Goal: Task Accomplishment & Management: Complete application form

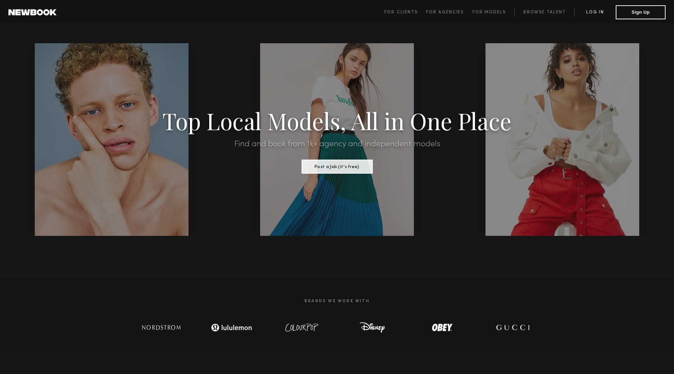
click at [595, 13] on link "Log in" at bounding box center [595, 12] width 41 height 8
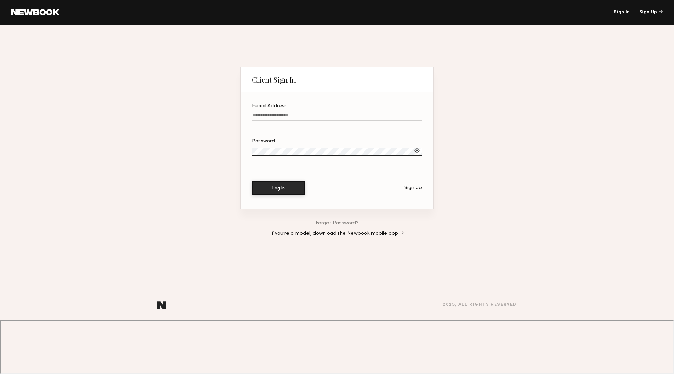
click at [322, 120] on input "E-mail Address" at bounding box center [337, 116] width 170 height 8
type input "**********"
click at [292, 195] on button "Log In" at bounding box center [278, 188] width 53 height 14
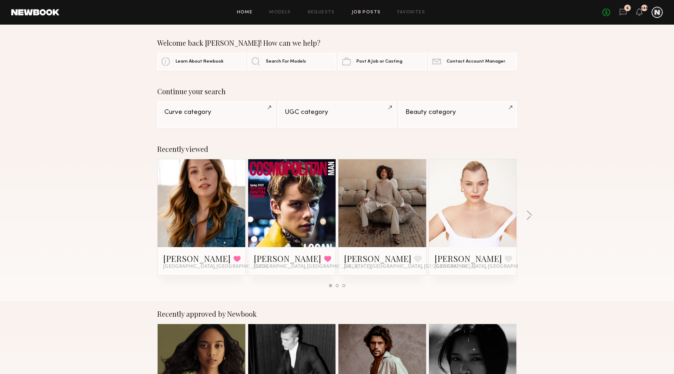
click at [360, 12] on link "Job Posts" at bounding box center [366, 12] width 29 height 5
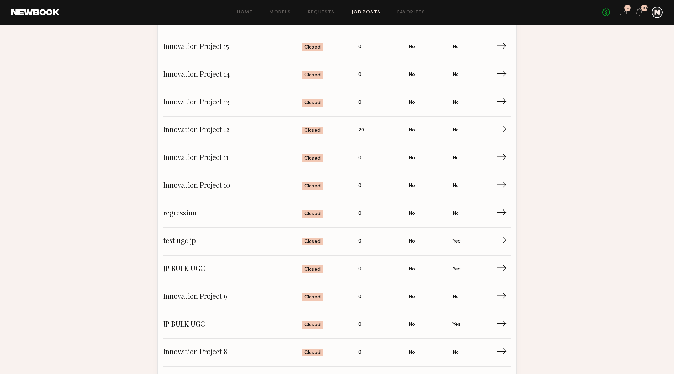
scroll to position [363, 0]
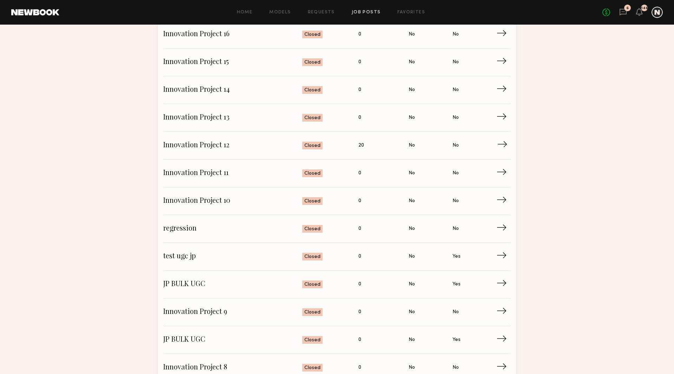
click at [223, 142] on span "Innovation Project 12" at bounding box center [232, 145] width 139 height 11
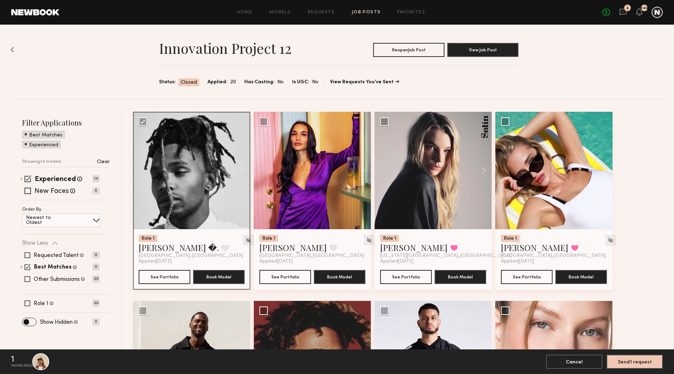
click at [13, 51] on img at bounding box center [13, 50] width 4 height 6
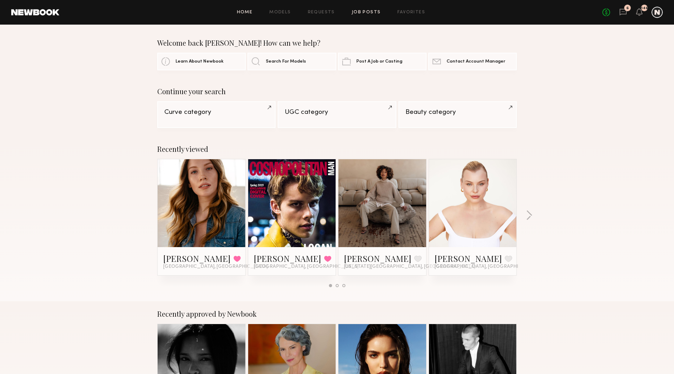
click at [363, 13] on link "Job Posts" at bounding box center [366, 12] width 29 height 5
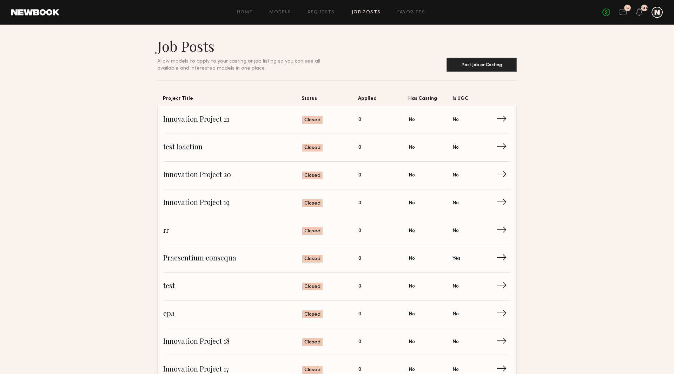
click at [657, 14] on div at bounding box center [657, 12] width 11 height 11
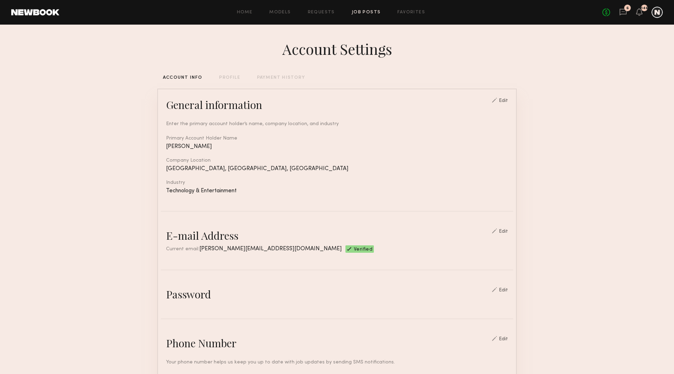
click at [361, 12] on link "Job Posts" at bounding box center [366, 12] width 29 height 5
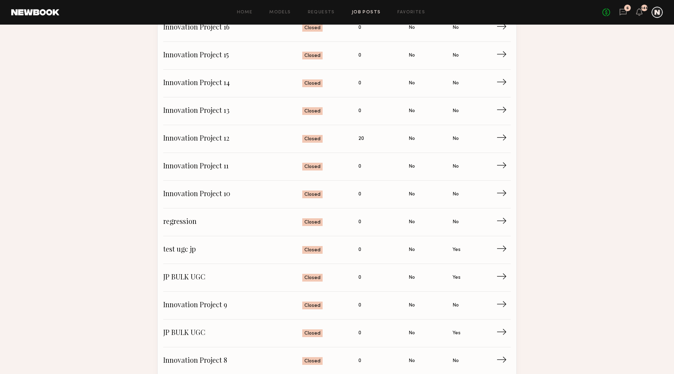
scroll to position [344, 0]
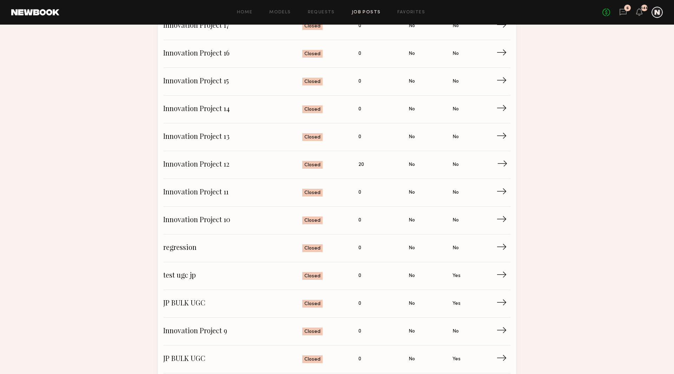
click at [396, 165] on span "Applied: 20" at bounding box center [384, 164] width 50 height 11
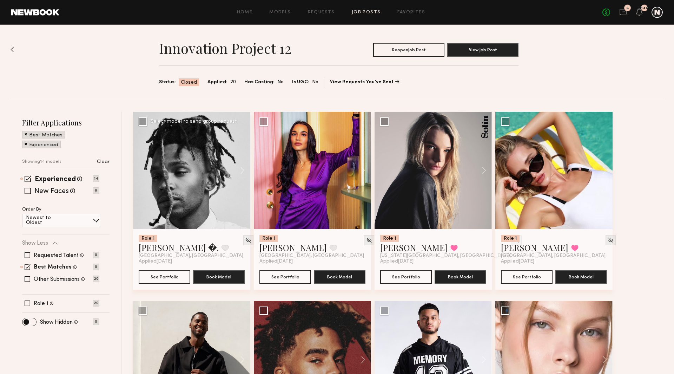
click at [179, 121] on div "Select model to send group request" at bounding box center [194, 121] width 86 height 5
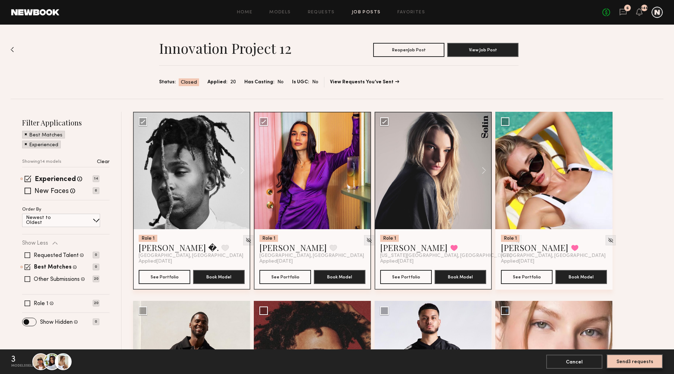
click at [654, 363] on button "Send 3 requests" at bounding box center [635, 361] width 56 height 14
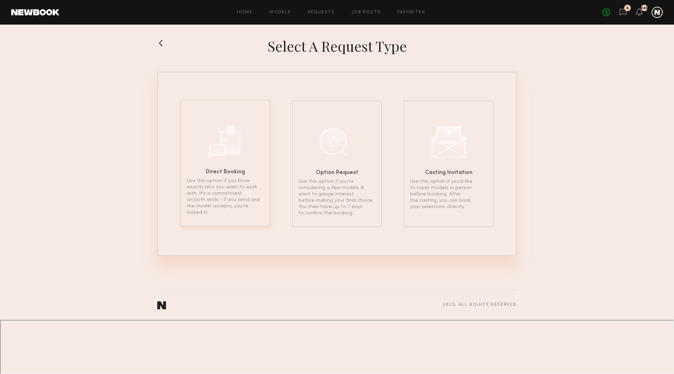
click at [243, 171] on h6 "Direct Booking" at bounding box center [225, 172] width 39 height 6
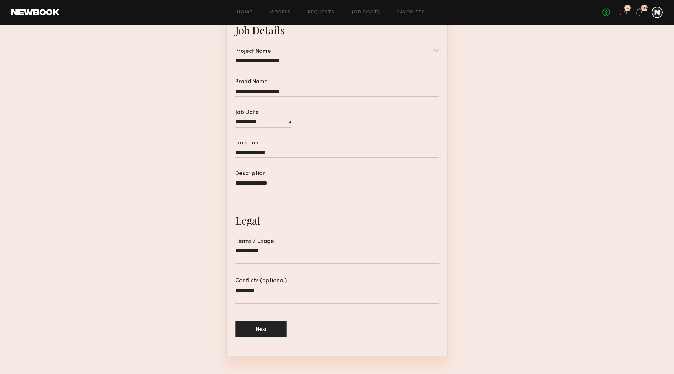
scroll to position [70, 0]
click at [258, 126] on input "**********" at bounding box center [263, 124] width 56 height 9
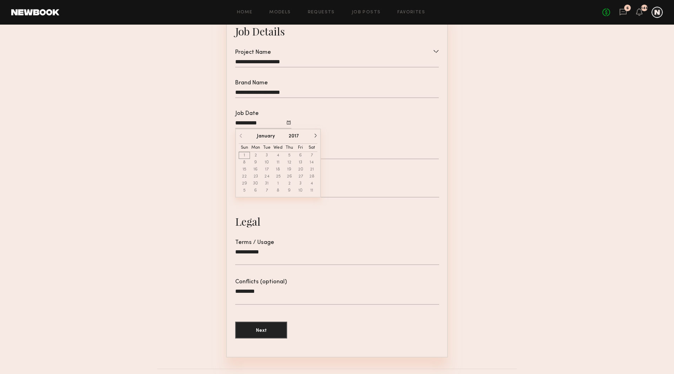
click at [315, 135] on button "button" at bounding box center [315, 135] width 4 height 4
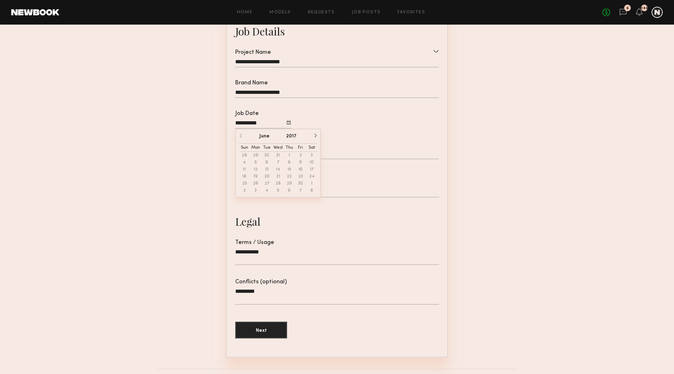
click at [315, 135] on button "button" at bounding box center [315, 135] width 4 height 4
click at [297, 135] on button "2017" at bounding box center [295, 136] width 11 height 5
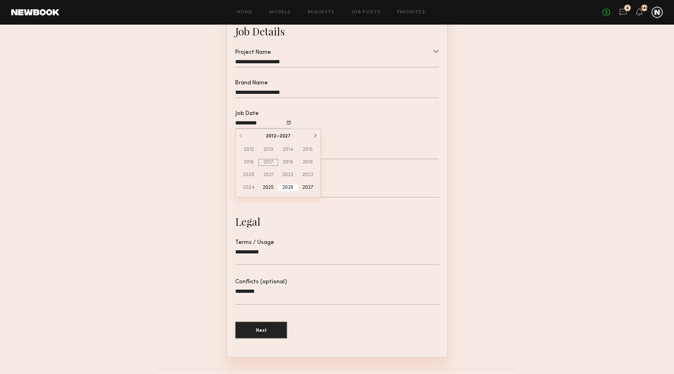
click at [291, 189] on button "2026" at bounding box center [288, 187] width 20 height 7
click at [276, 159] on button "May" at bounding box center [278, 162] width 26 height 7
click at [279, 162] on button "6" at bounding box center [278, 162] width 11 height 7
type input "**********"
click at [277, 325] on button "Next" at bounding box center [261, 329] width 52 height 17
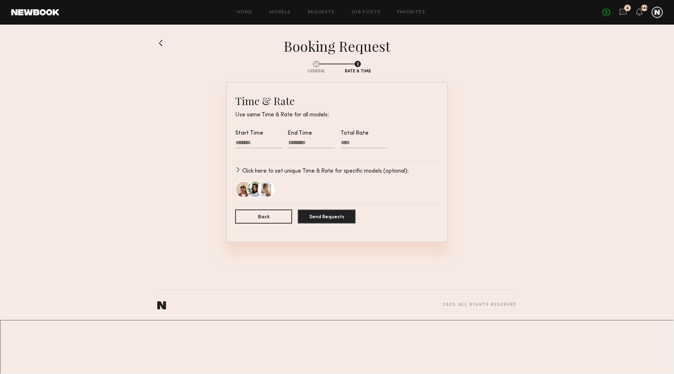
click at [268, 169] on p "Click here to set unique Time & Rate for specific models (optional):" at bounding box center [325, 171] width 167 height 8
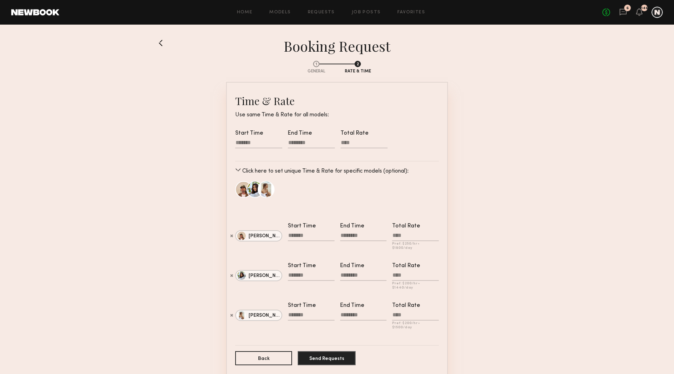
click at [268, 169] on p "Click here to set unique Time & Rate for specific models (optional):" at bounding box center [325, 171] width 167 height 8
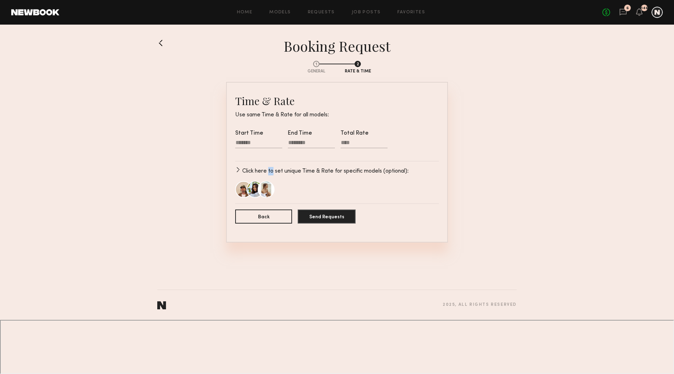
click at [268, 169] on p "Click here to set unique Time & Rate for specific models (optional):" at bounding box center [325, 171] width 167 height 8
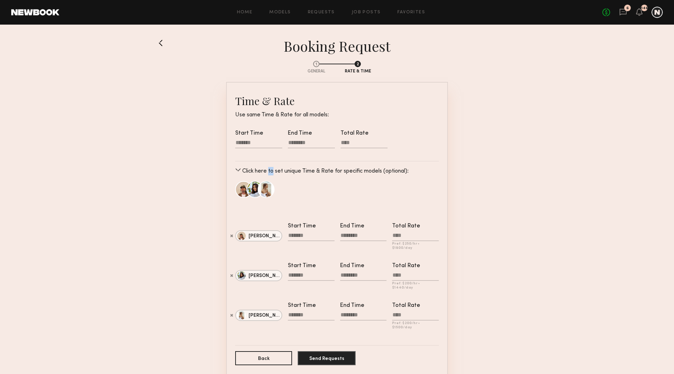
click at [268, 169] on p "Click here to set unique Time & Rate for specific models (optional):" at bounding box center [325, 171] width 167 height 8
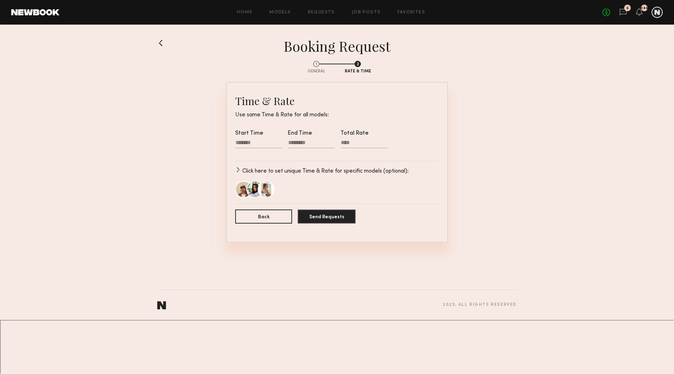
click at [275, 166] on form "Time & Rate Use same Time & Rate for all models: Start Time End Time Total Rate…" at bounding box center [337, 162] width 204 height 137
click at [275, 170] on p "Click here to set unique Time & Rate for specific models (optional):" at bounding box center [325, 171] width 167 height 8
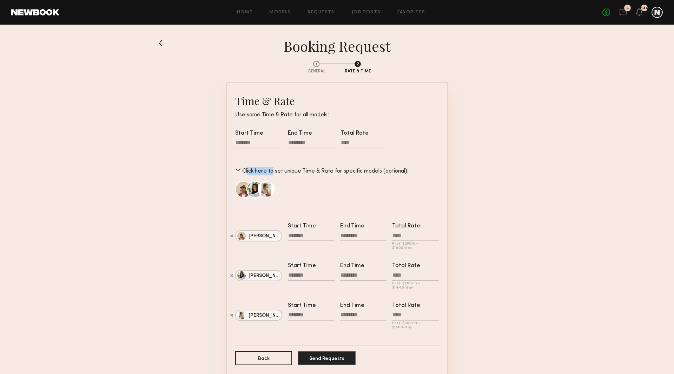
drag, startPoint x: 247, startPoint y: 169, endPoint x: 273, endPoint y: 169, distance: 25.6
click at [273, 169] on p "Click here to set unique Time & Rate for specific models (optional):" at bounding box center [325, 171] width 167 height 8
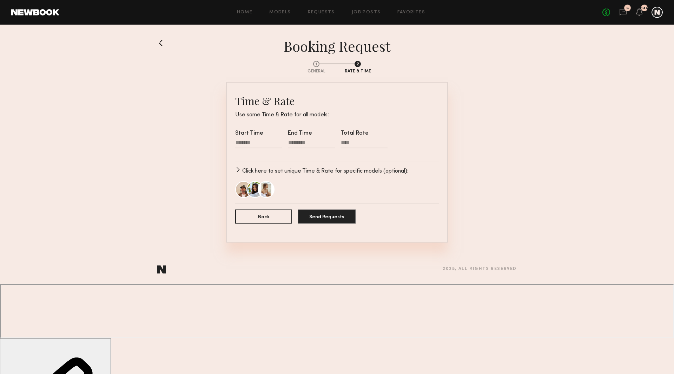
click at [491, 133] on section "1 General 2 Rate & Time Time & Rate Use same Time & Rate for all models: Start …" at bounding box center [337, 149] width 360 height 188
